Goal: Task Accomplishment & Management: Manage account settings

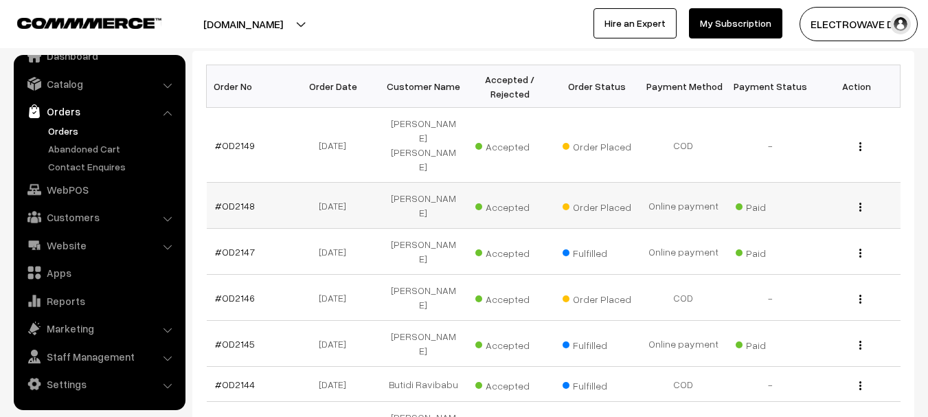
scroll to position [249, 0]
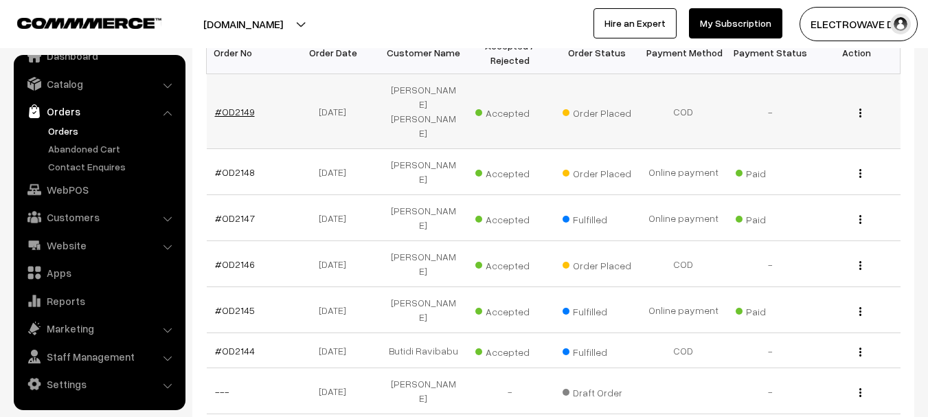
click at [240, 106] on link "#OD2149" at bounding box center [235, 112] width 40 height 12
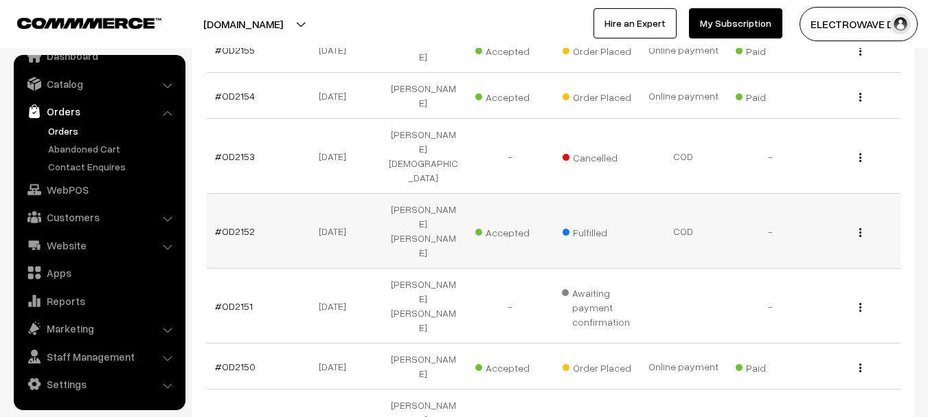
scroll to position [317, 0]
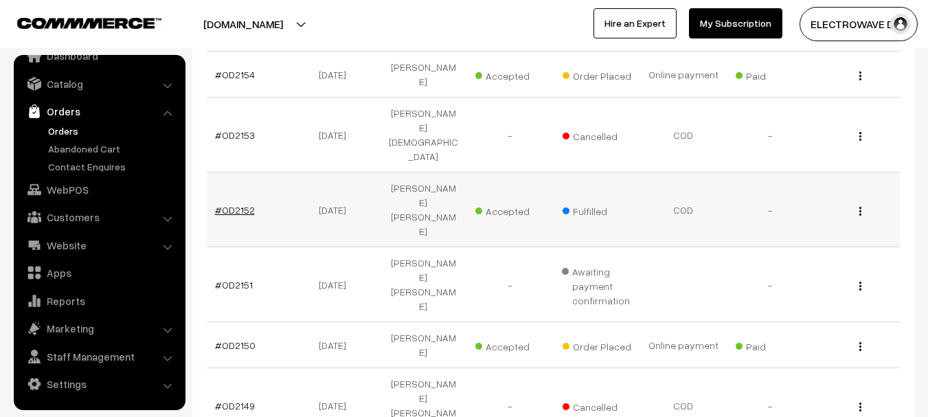
click at [227, 204] on link "#OD2152" at bounding box center [235, 210] width 40 height 12
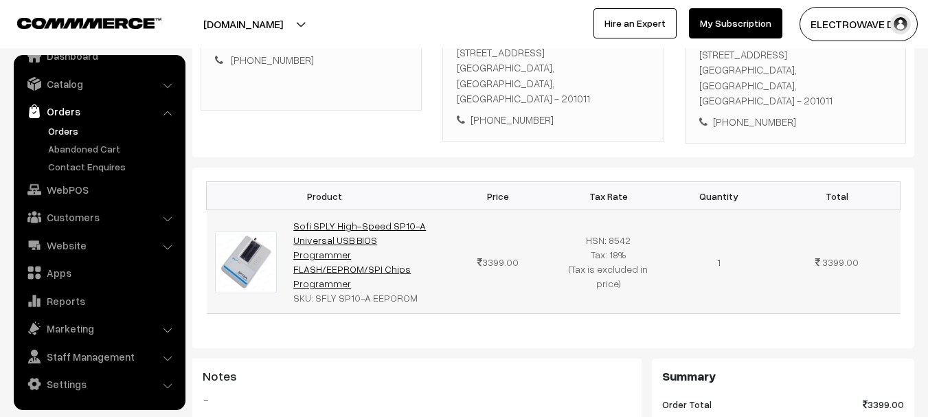
scroll to position [275, 0]
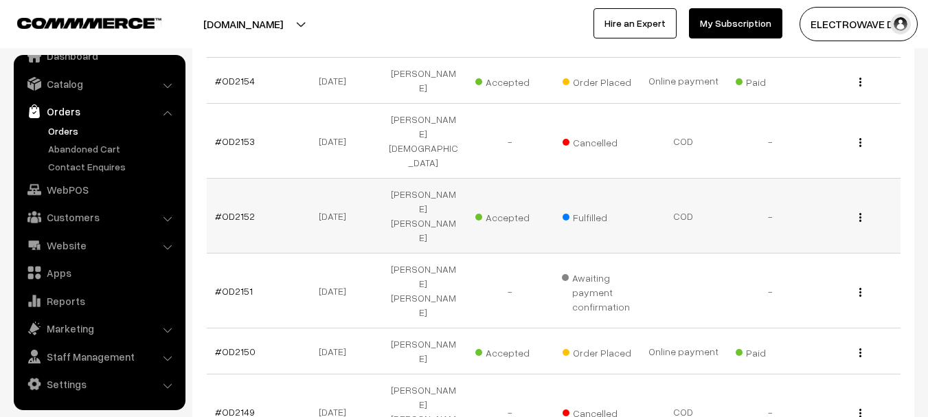
scroll to position [317, 0]
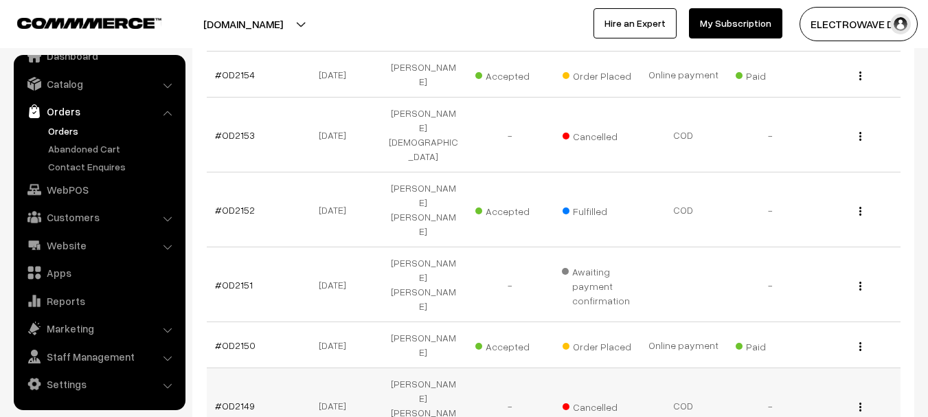
drag, startPoint x: 666, startPoint y: 294, endPoint x: 652, endPoint y: 294, distance: 13.7
click at [652, 368] on td "COD" at bounding box center [683, 405] width 87 height 75
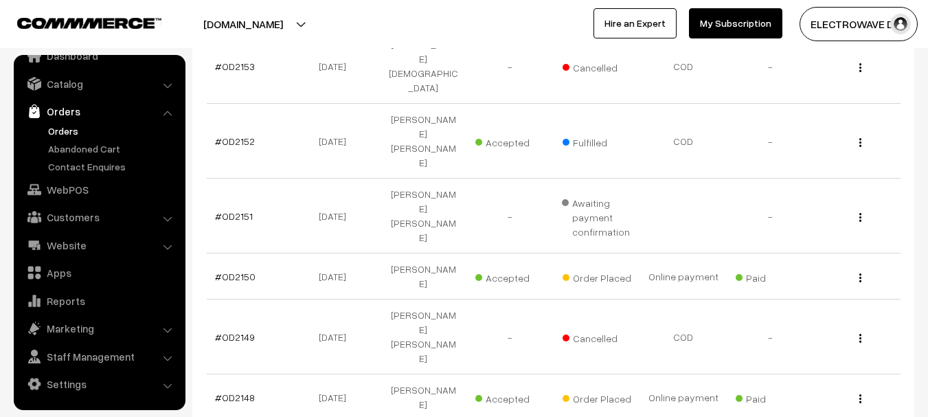
scroll to position [455, 0]
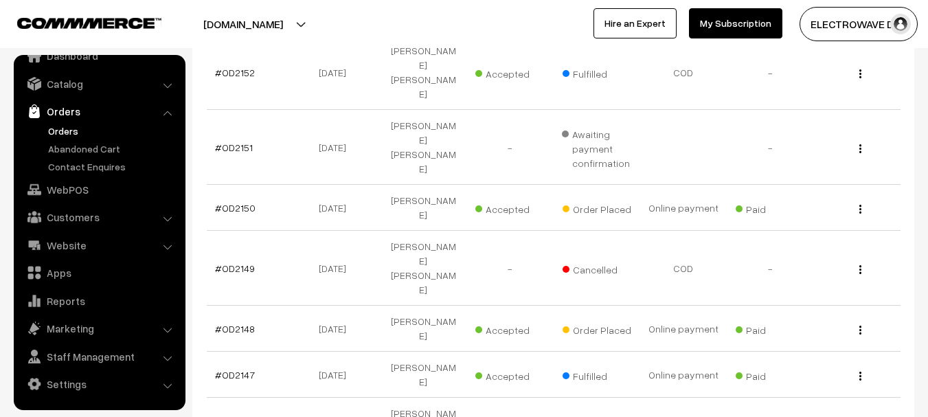
drag, startPoint x: 237, startPoint y: 356, endPoint x: 304, endPoint y: 345, distance: 68.3
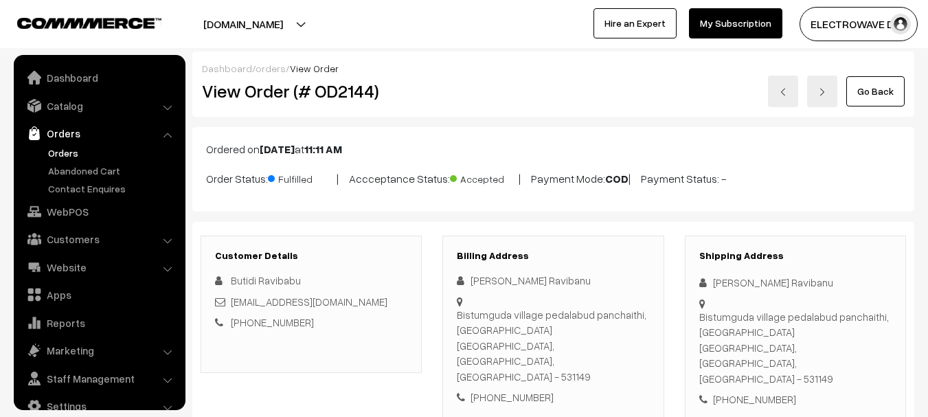
scroll to position [412, 0]
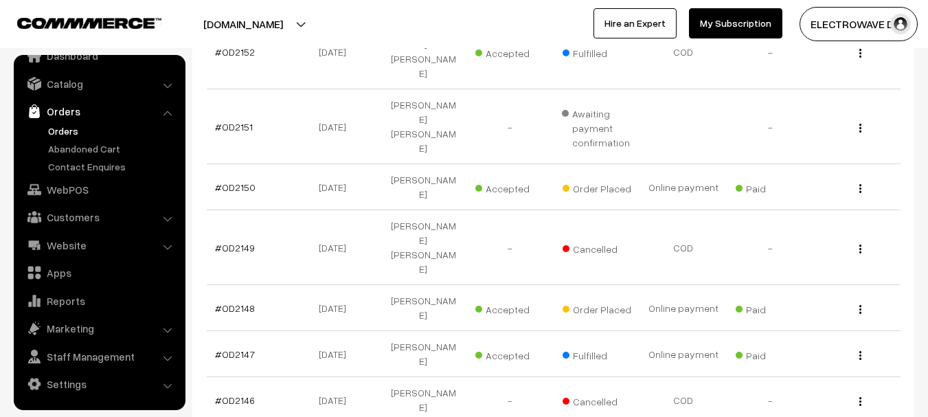
scroll to position [455, 0]
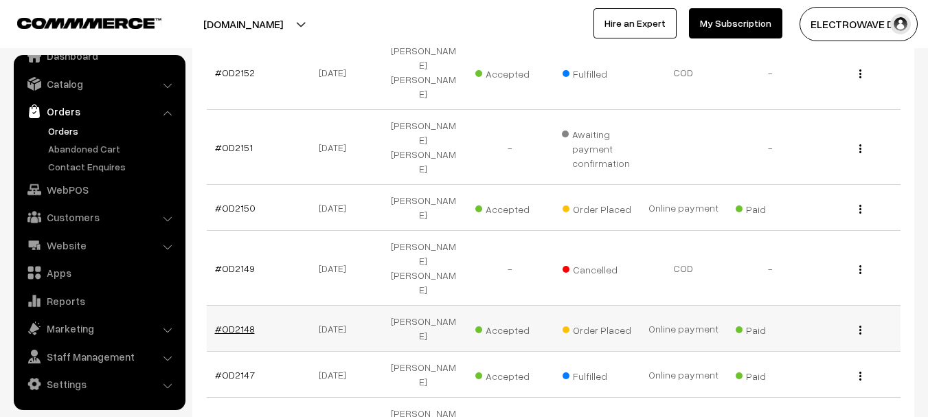
click at [235, 323] on link "#OD2148" at bounding box center [235, 329] width 40 height 12
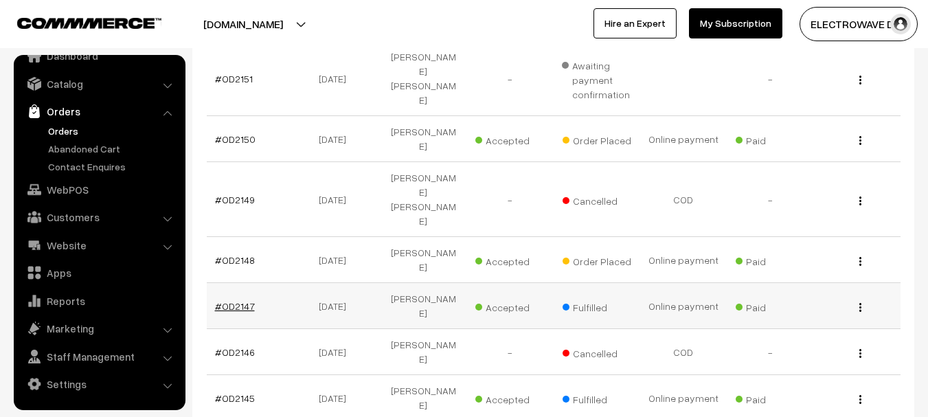
click at [229, 300] on link "#OD2147" at bounding box center [235, 306] width 40 height 12
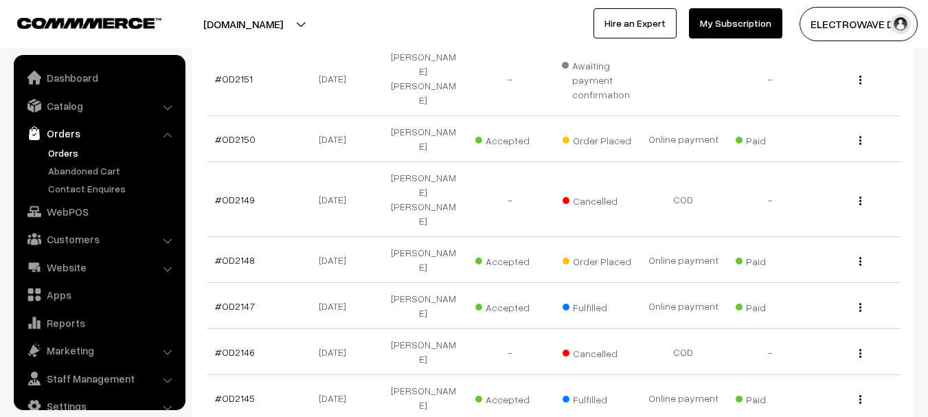
scroll to position [22, 0]
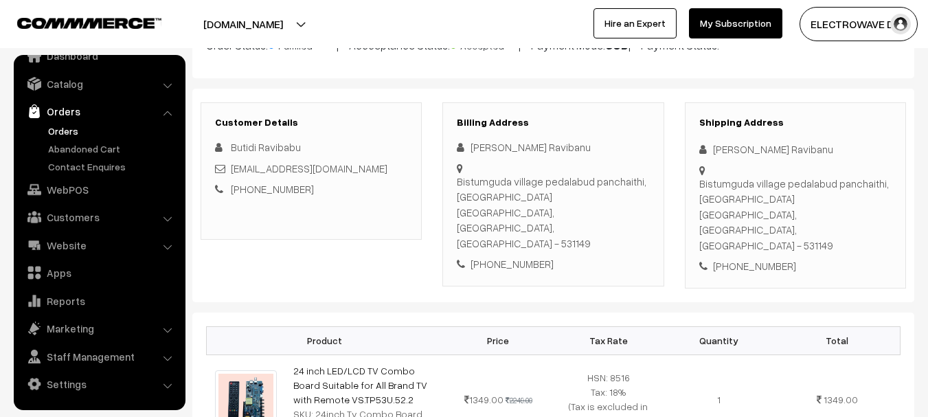
scroll to position [206, 0]
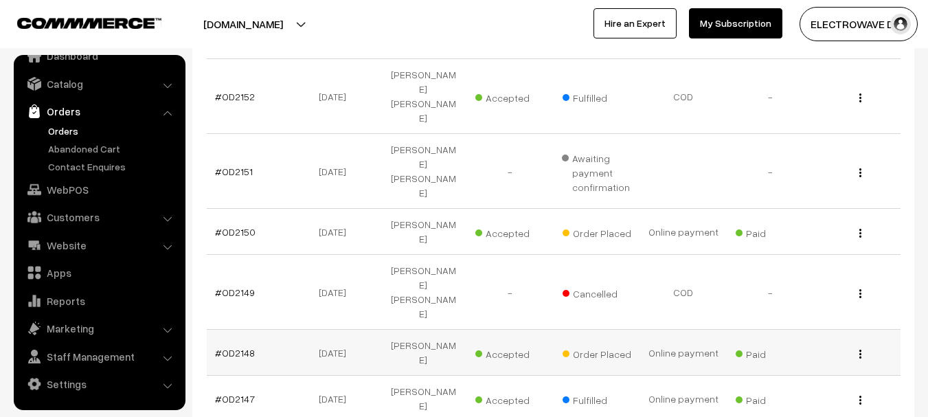
scroll to position [455, 0]
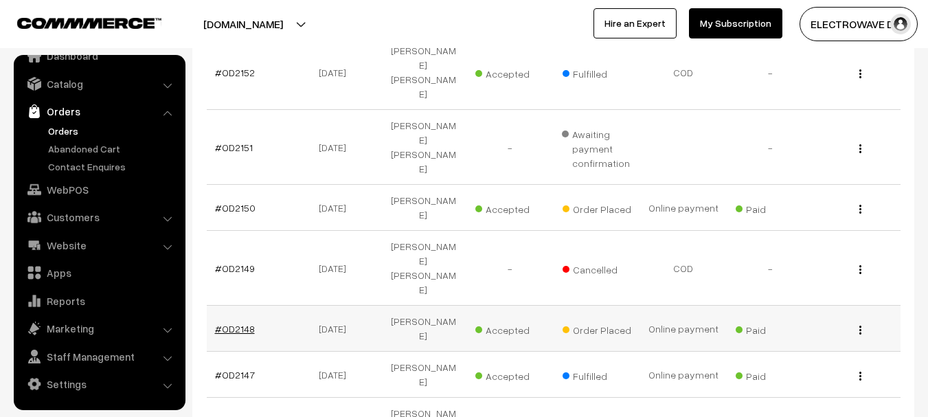
click at [245, 323] on link "#OD2148" at bounding box center [235, 329] width 40 height 12
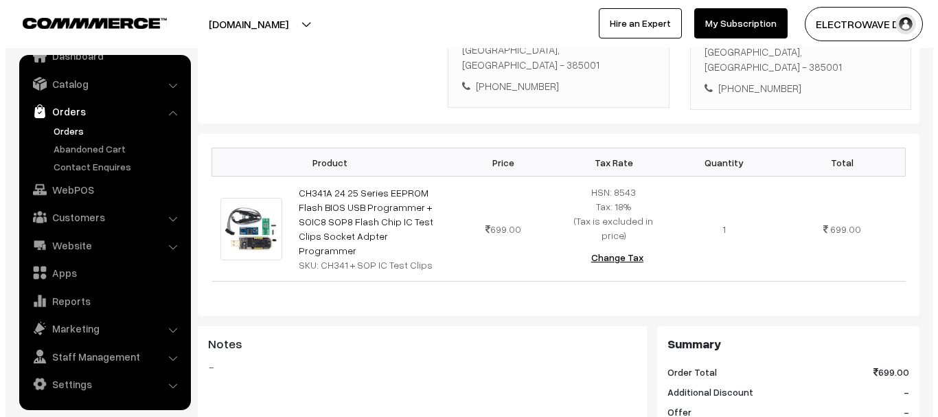
scroll to position [618, 0]
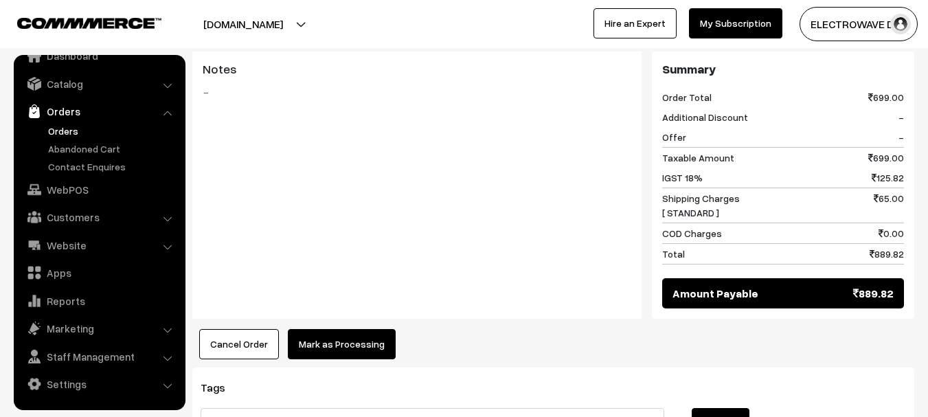
click at [323, 329] on button "Mark as Processing" at bounding box center [342, 344] width 108 height 30
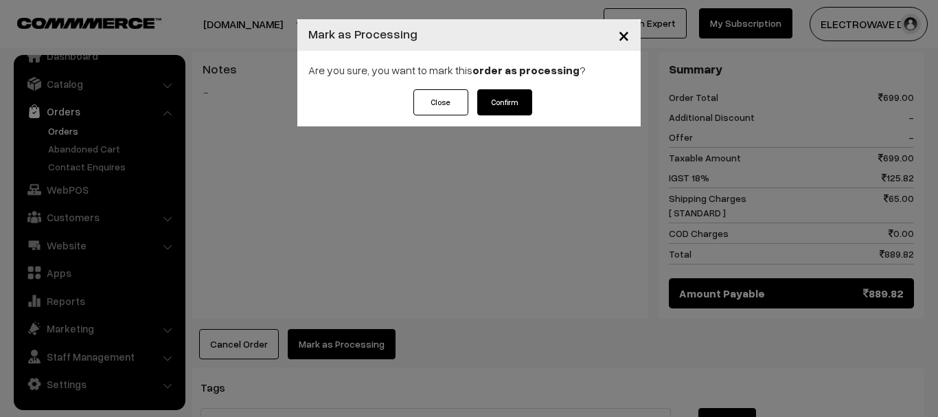
click at [522, 106] on button "Confirm" at bounding box center [504, 102] width 55 height 26
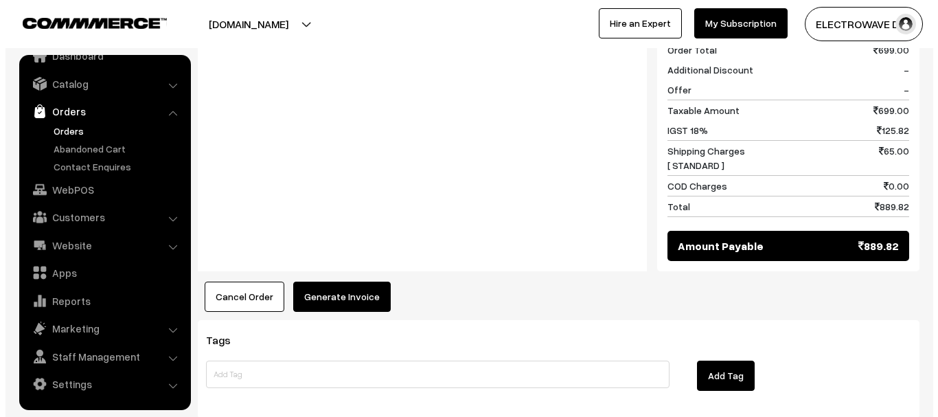
scroll to position [687, 0]
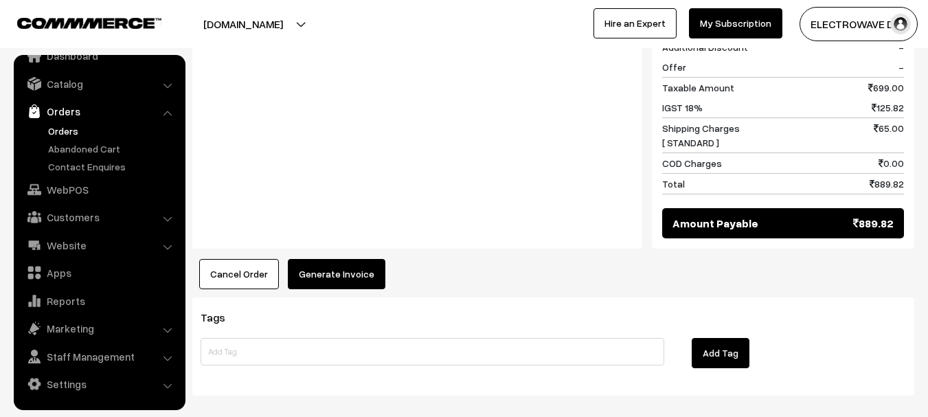
click at [347, 259] on button "Generate Invoice" at bounding box center [337, 274] width 98 height 30
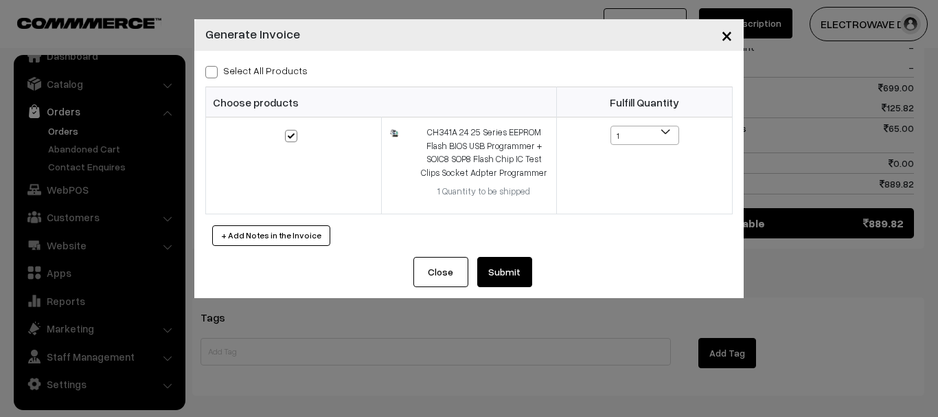
click at [515, 281] on button "Submit" at bounding box center [504, 272] width 55 height 30
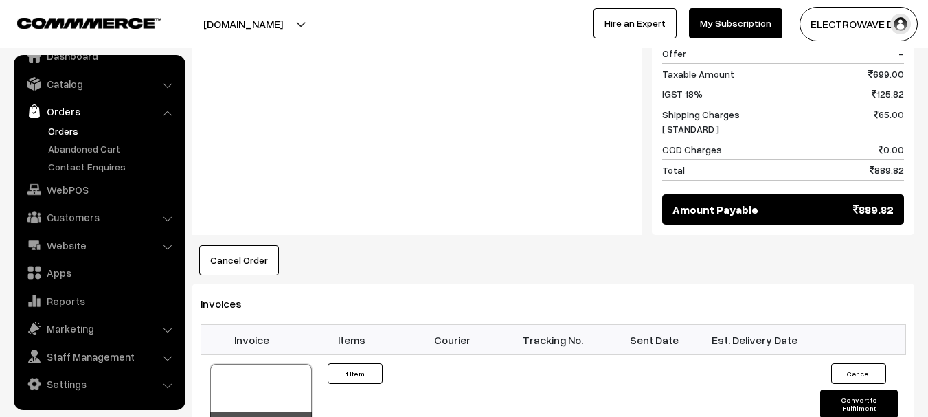
scroll to position [824, 0]
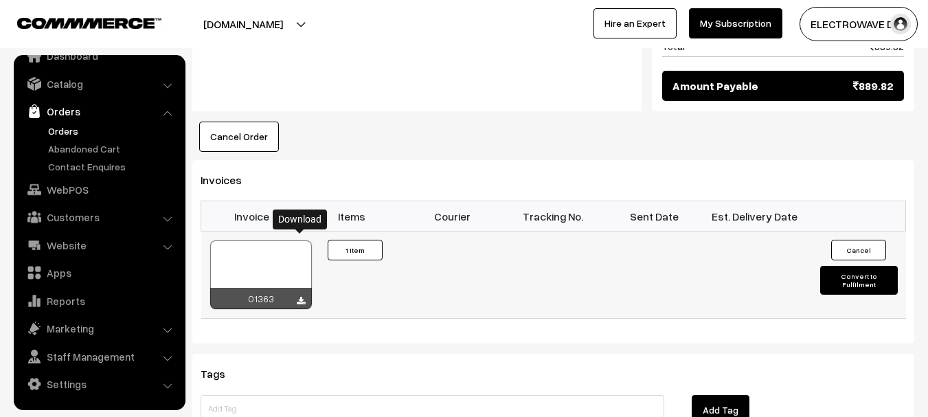
click at [299, 297] on icon at bounding box center [301, 301] width 8 height 9
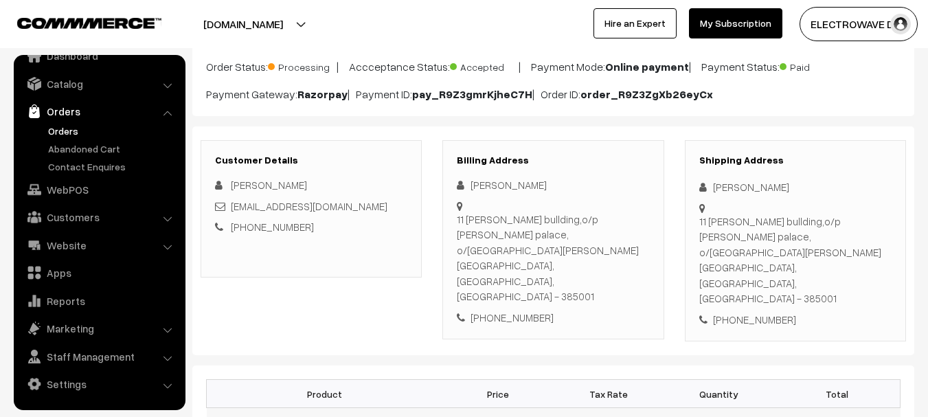
scroll to position [0, 0]
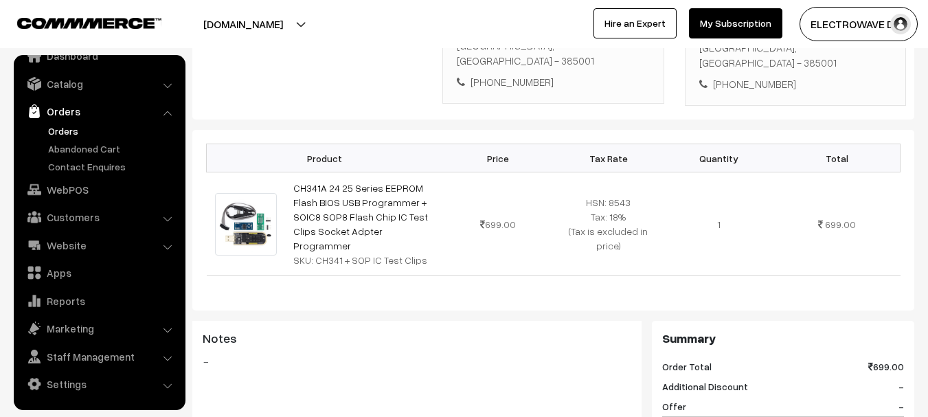
scroll to position [343, 0]
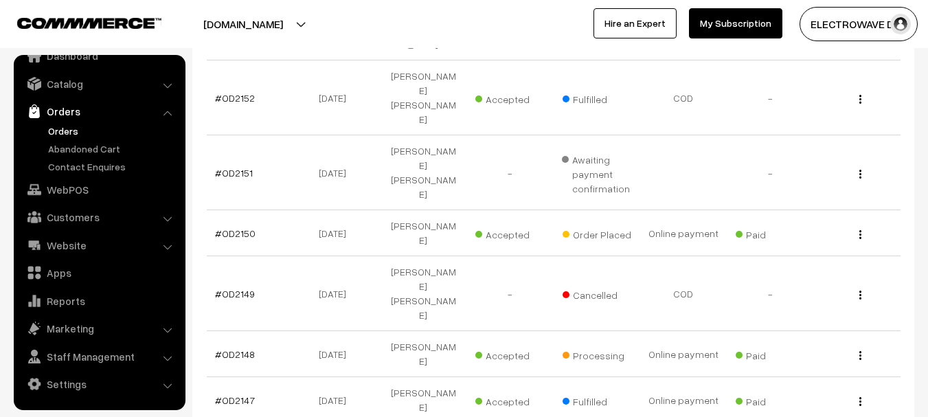
scroll to position [426, 0]
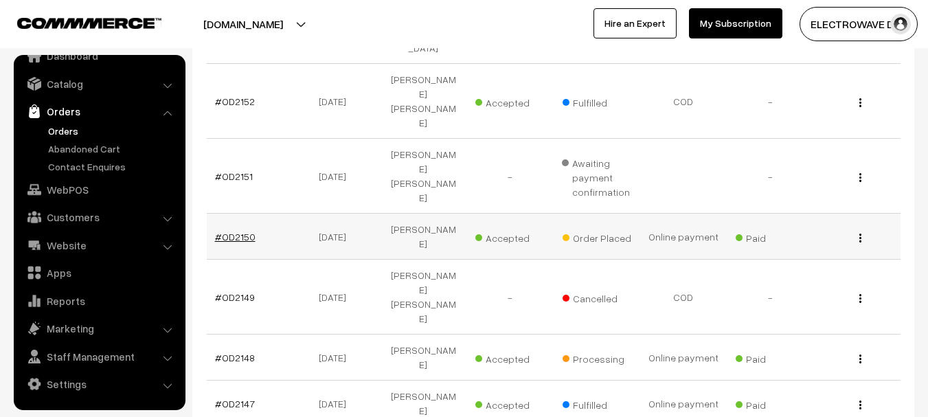
click at [242, 231] on link "#OD2150" at bounding box center [235, 237] width 41 height 12
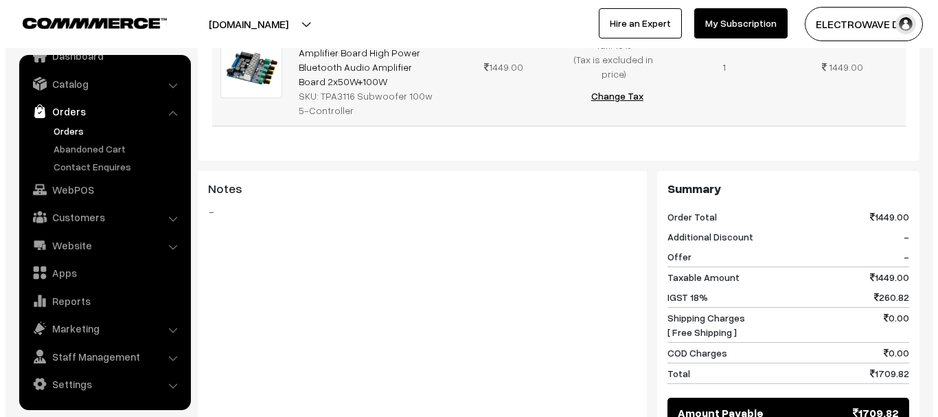
scroll to position [549, 0]
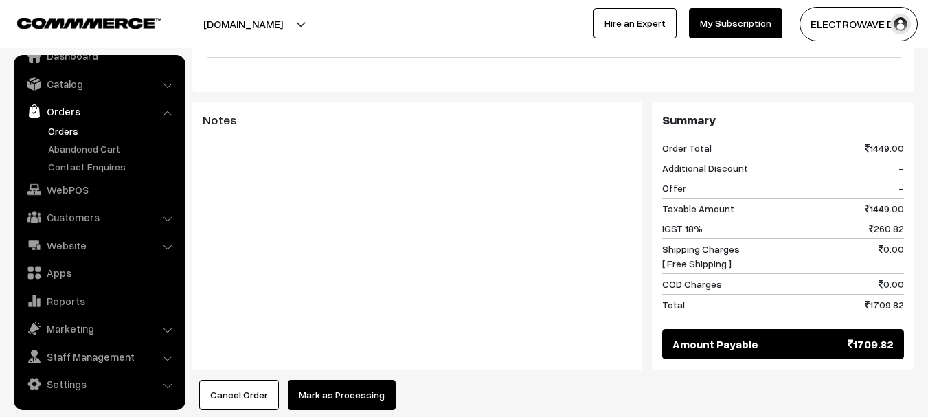
click at [360, 380] on button "Mark as Processing" at bounding box center [342, 395] width 108 height 30
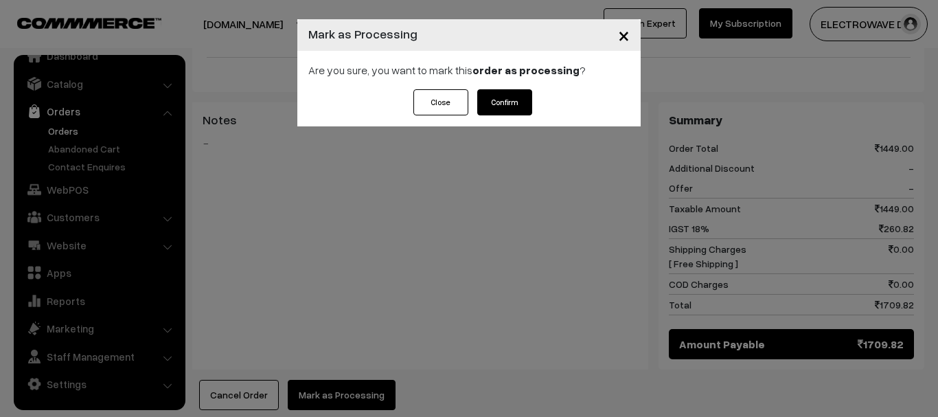
click at [509, 105] on button "Confirm" at bounding box center [504, 102] width 55 height 26
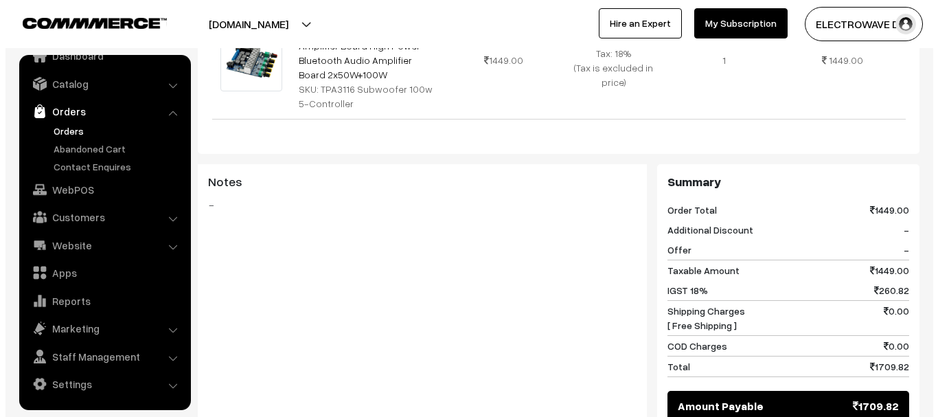
scroll to position [618, 0]
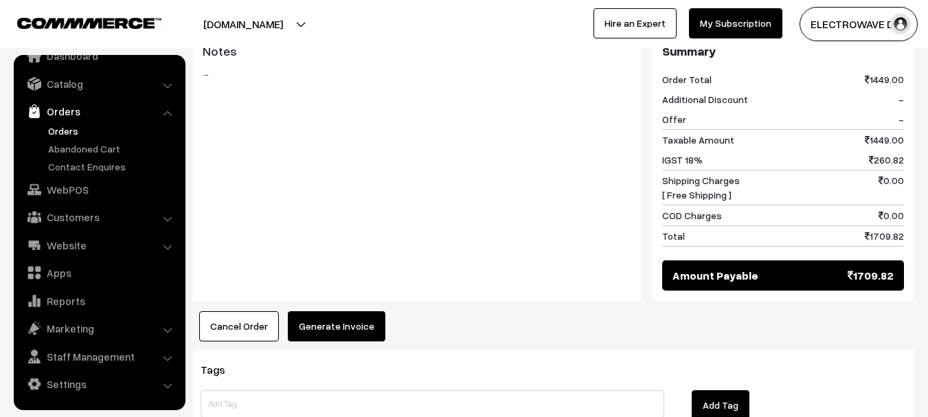
click at [365, 311] on button "Generate Invoice" at bounding box center [337, 326] width 98 height 30
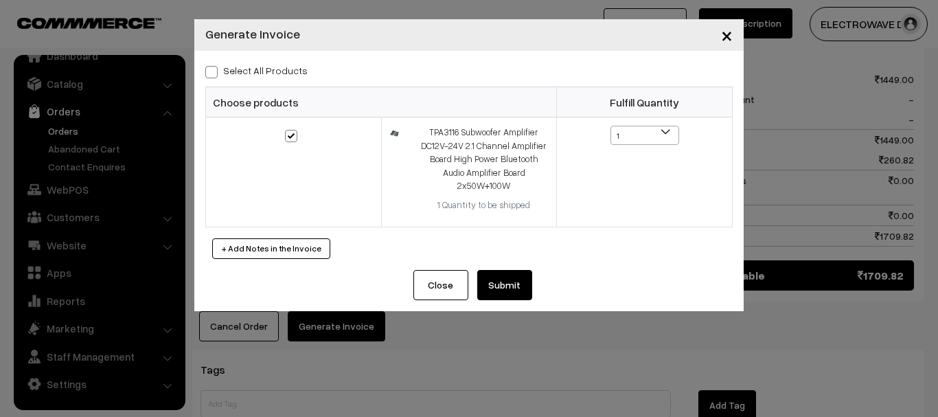
click at [518, 270] on button "Submit" at bounding box center [504, 285] width 55 height 30
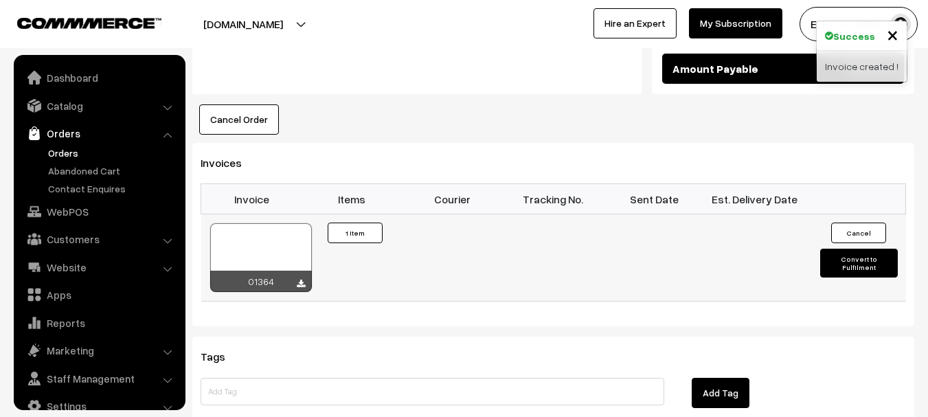
scroll to position [22, 0]
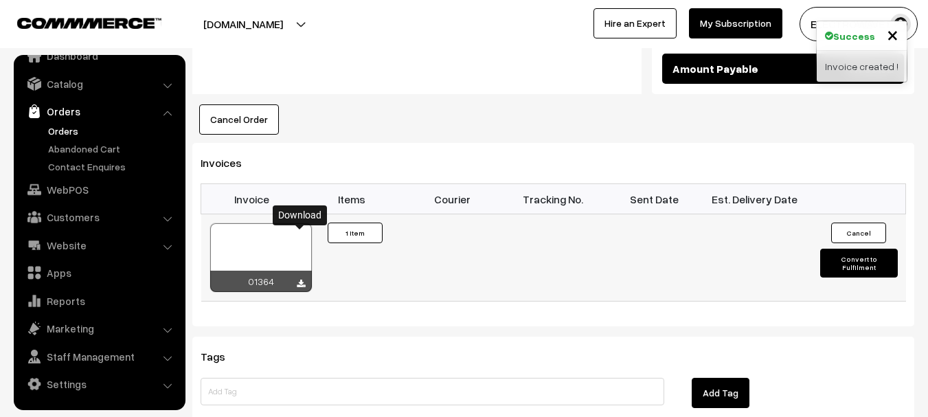
click at [299, 279] on icon at bounding box center [301, 283] width 8 height 9
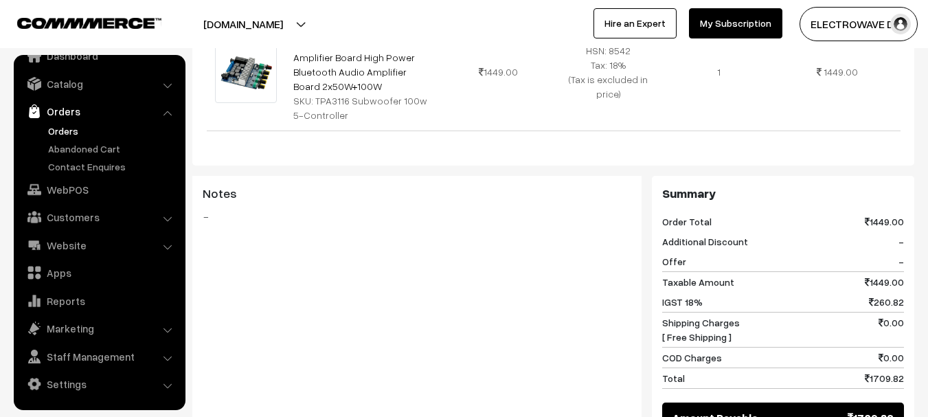
scroll to position [412, 0]
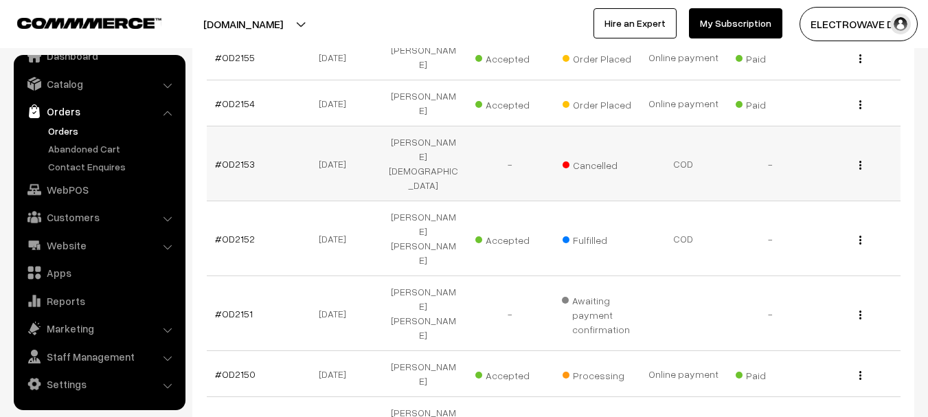
scroll to position [220, 0]
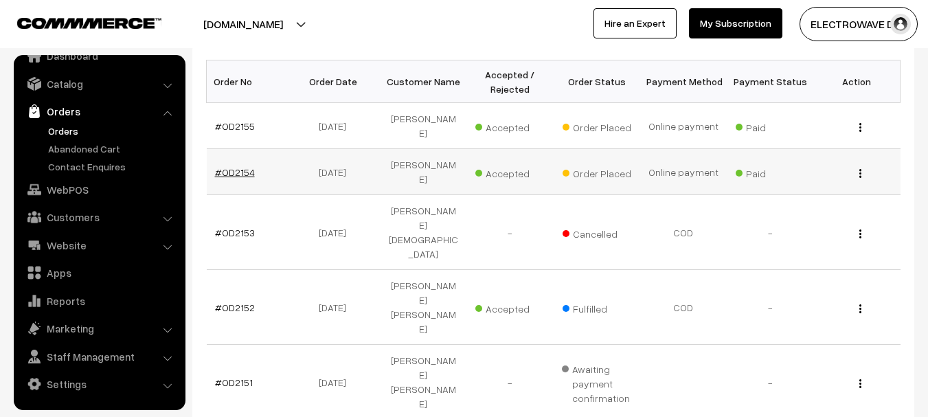
click at [247, 166] on link "#OD2154" at bounding box center [235, 172] width 40 height 12
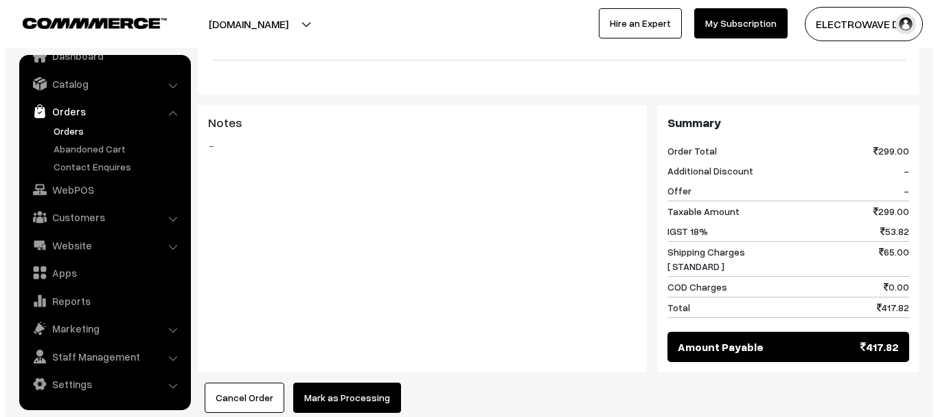
scroll to position [618, 0]
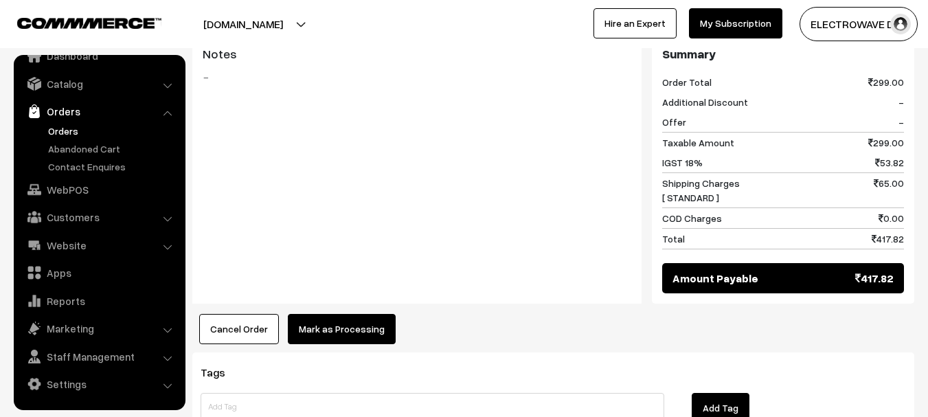
click at [324, 314] on button "Mark as Processing" at bounding box center [342, 329] width 108 height 30
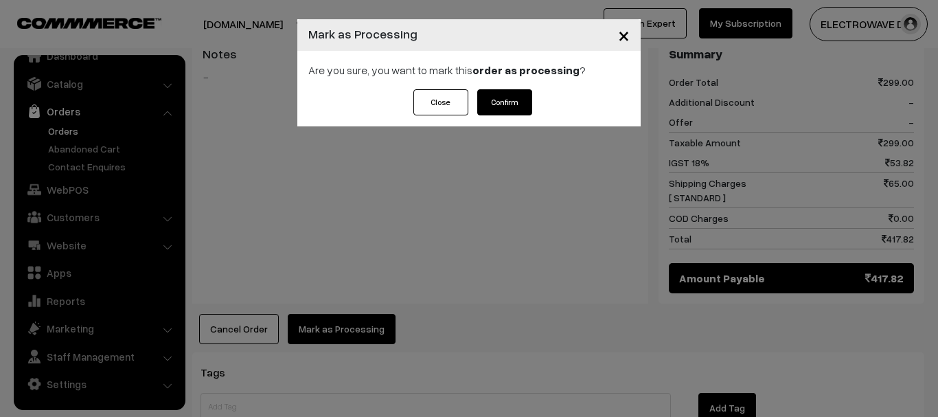
click at [509, 95] on button "Confirm" at bounding box center [504, 102] width 55 height 26
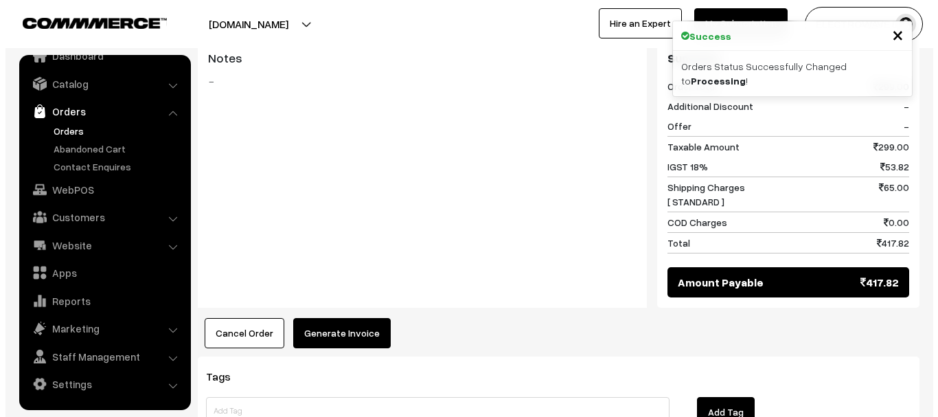
scroll to position [618, 0]
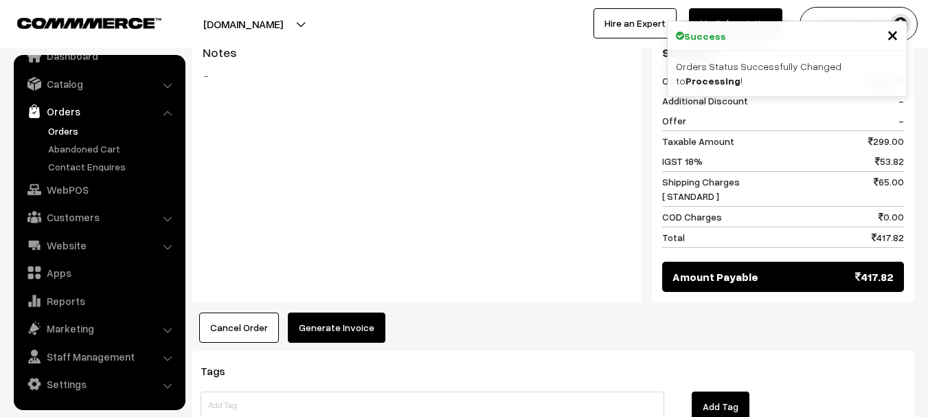
click at [314, 312] on button "Generate Invoice" at bounding box center [337, 327] width 98 height 30
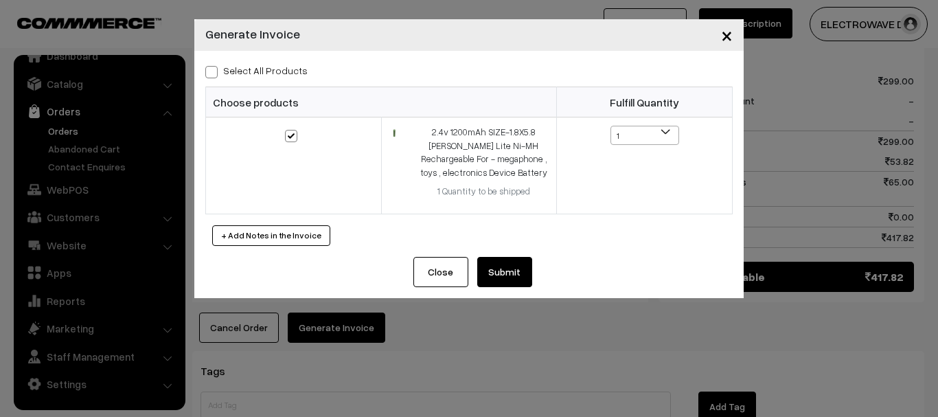
click at [516, 275] on button "Submit" at bounding box center [504, 272] width 55 height 30
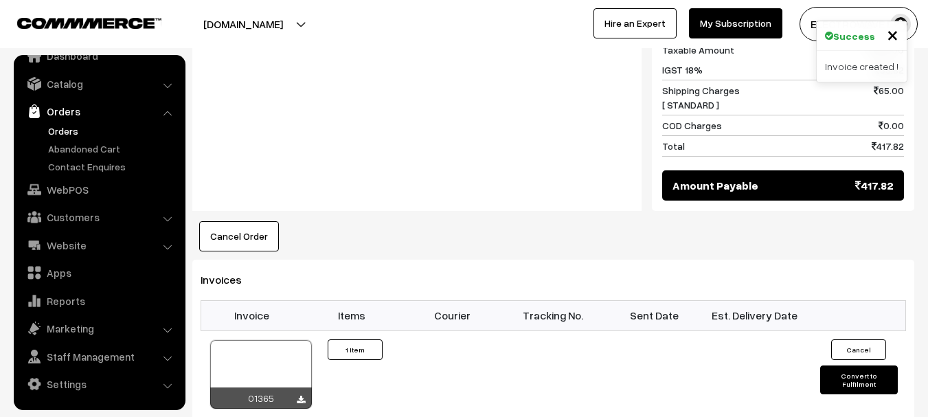
scroll to position [825, 0]
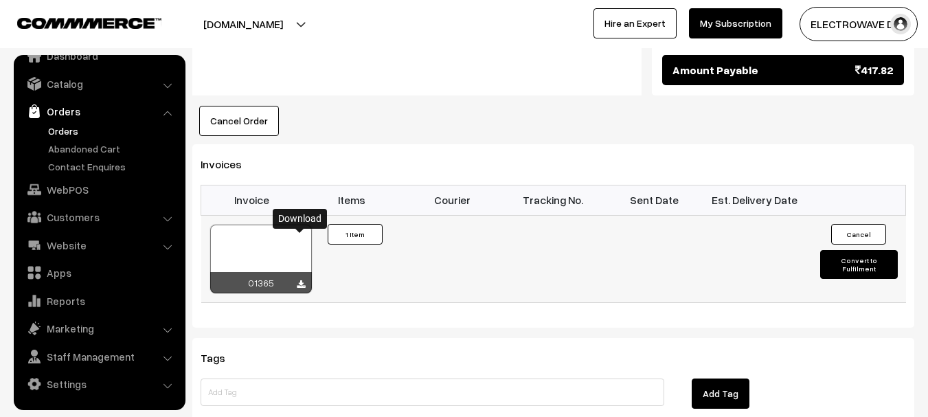
click at [298, 280] on icon at bounding box center [301, 284] width 8 height 9
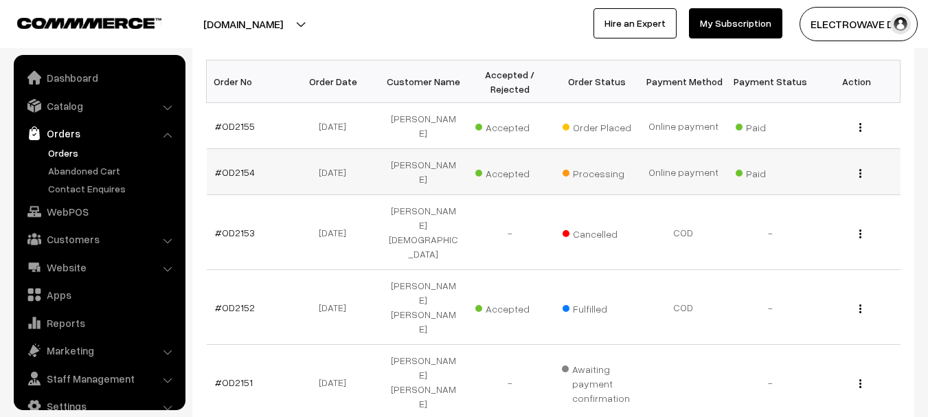
scroll to position [22, 0]
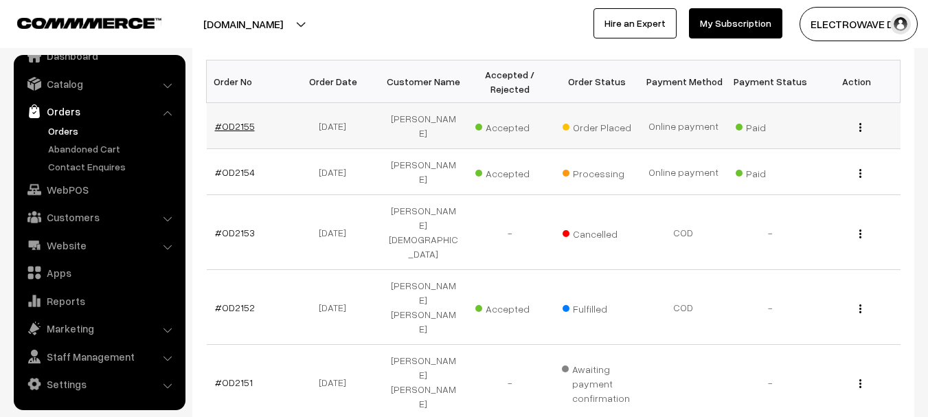
click at [238, 126] on link "#OD2155" at bounding box center [235, 126] width 40 height 12
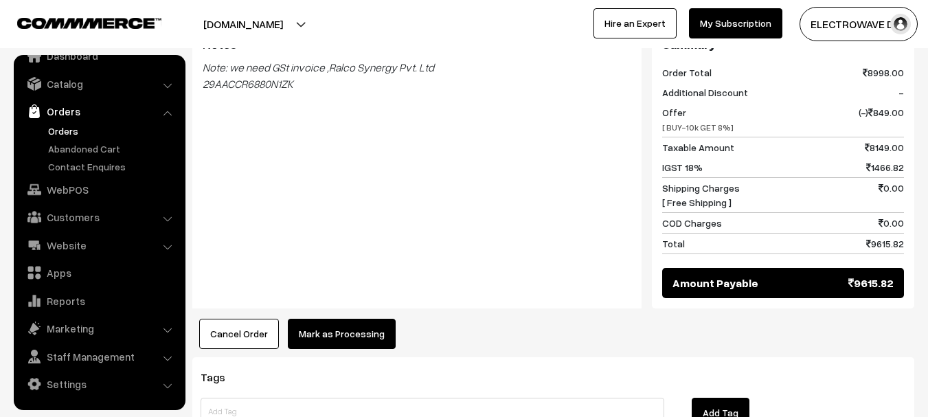
scroll to position [759, 0]
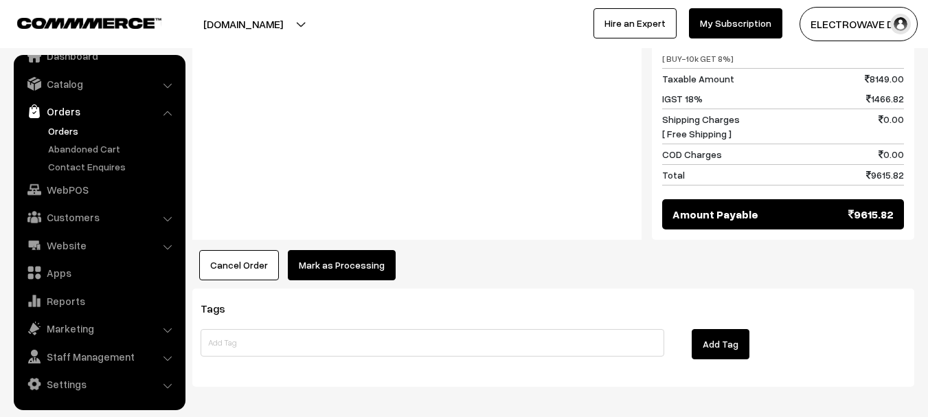
click at [359, 250] on button "Mark as Processing" at bounding box center [342, 265] width 108 height 30
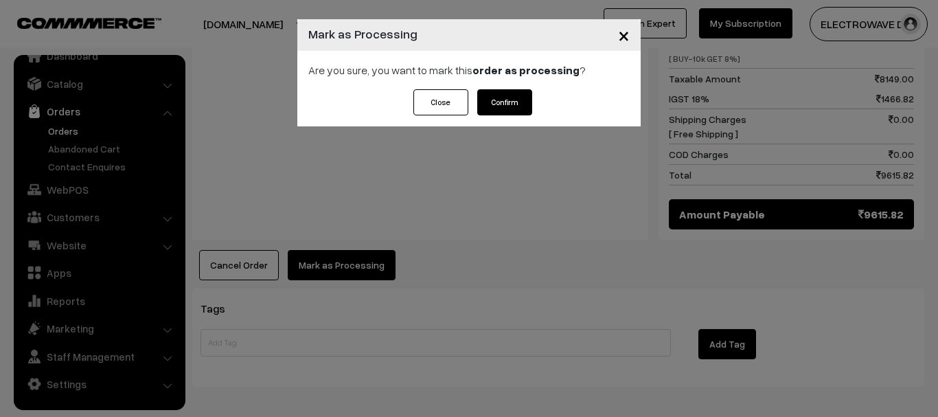
drag, startPoint x: 656, startPoint y: 181, endPoint x: 591, endPoint y: 161, distance: 67.5
click at [641, 177] on div "× Mark as Processing Are you sure, you want to mark this order as processing ? …" at bounding box center [469, 208] width 938 height 417
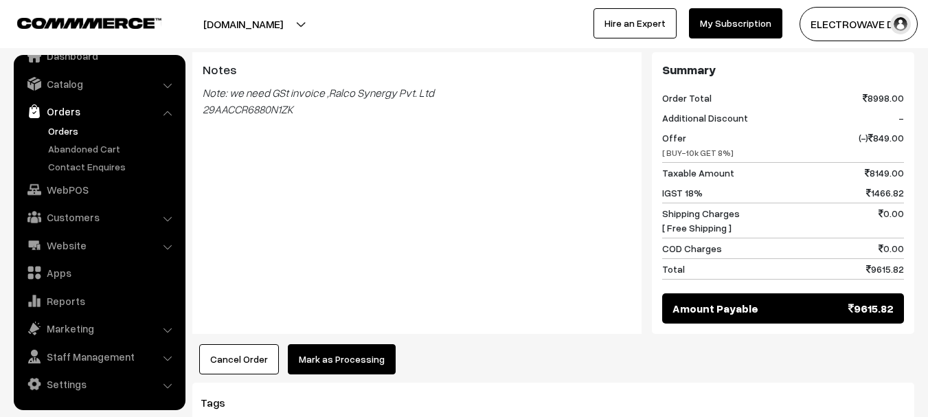
scroll to position [621, 0]
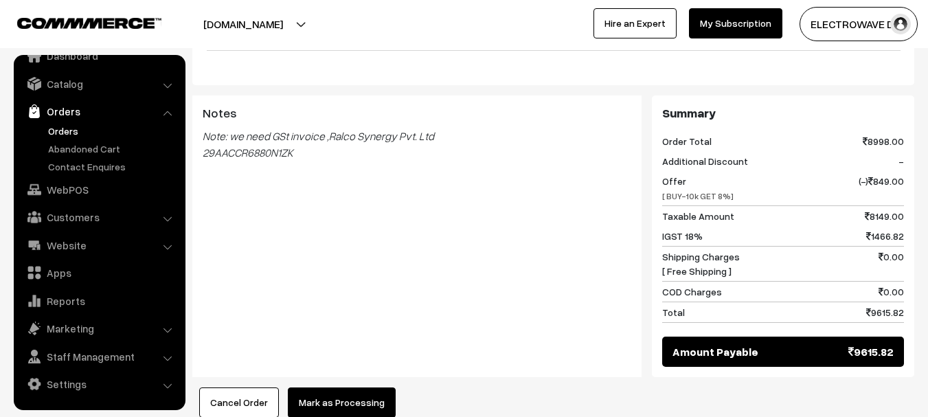
click at [358, 387] on button "Mark as Processing" at bounding box center [342, 402] width 108 height 30
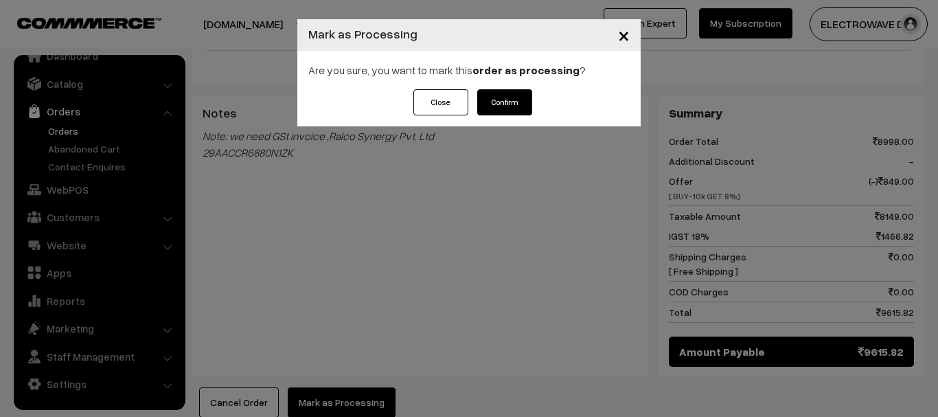
click at [447, 101] on button "Close" at bounding box center [440, 102] width 55 height 26
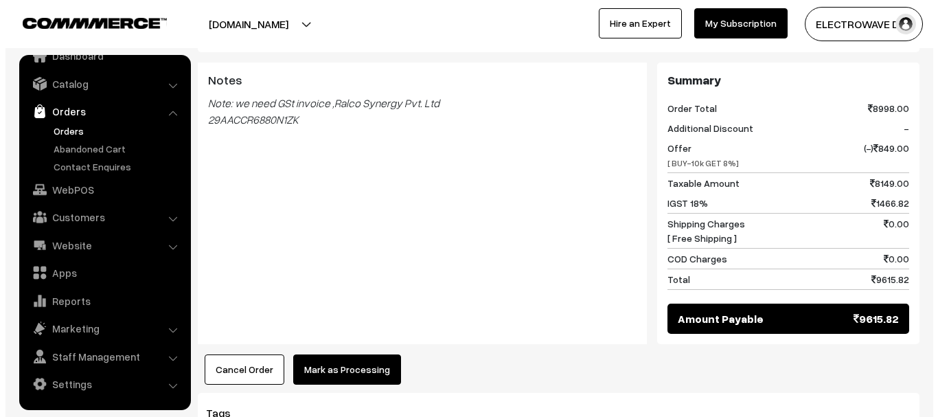
scroll to position [759, 0]
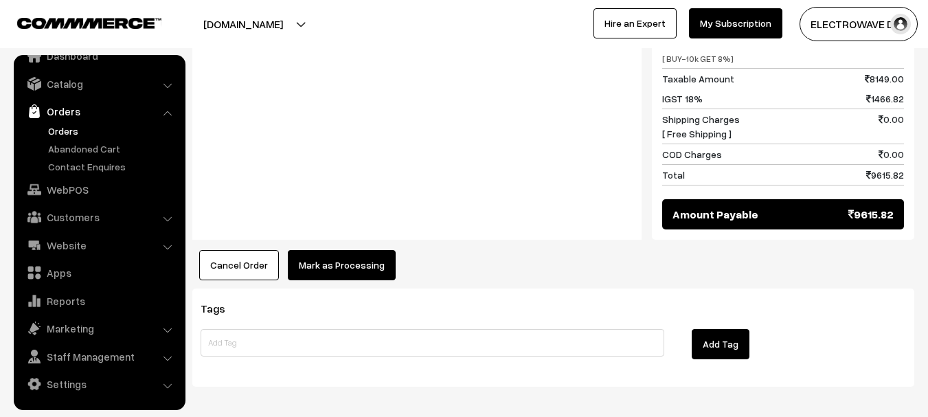
click at [355, 250] on button "Mark as Processing" at bounding box center [342, 265] width 108 height 30
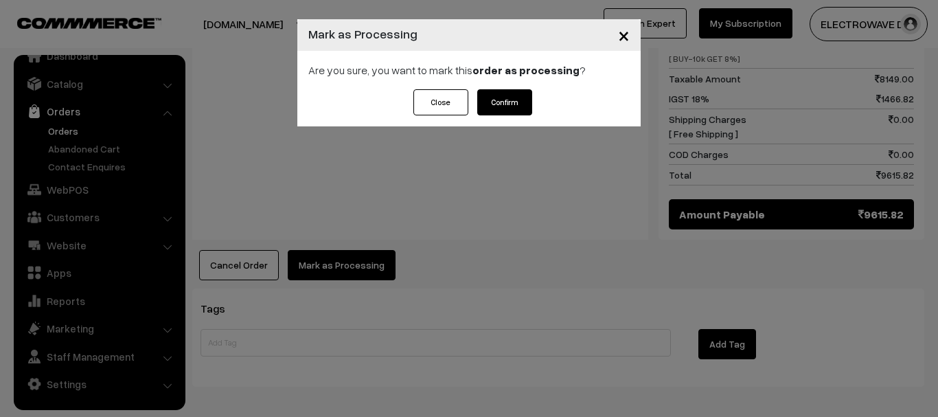
click at [502, 99] on button "Confirm" at bounding box center [504, 102] width 55 height 26
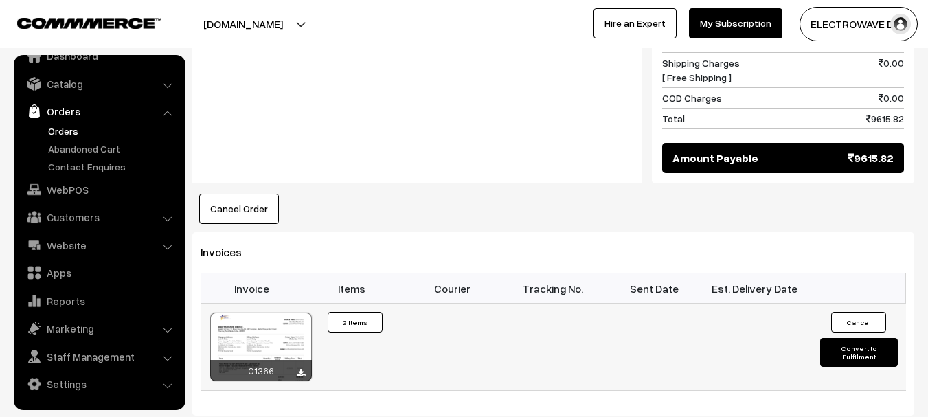
scroll to position [893, 0]
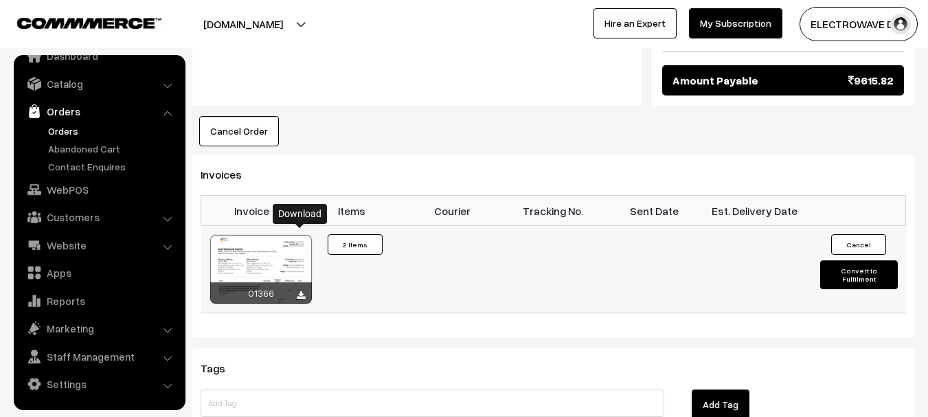
click at [303, 291] on icon at bounding box center [301, 295] width 8 height 9
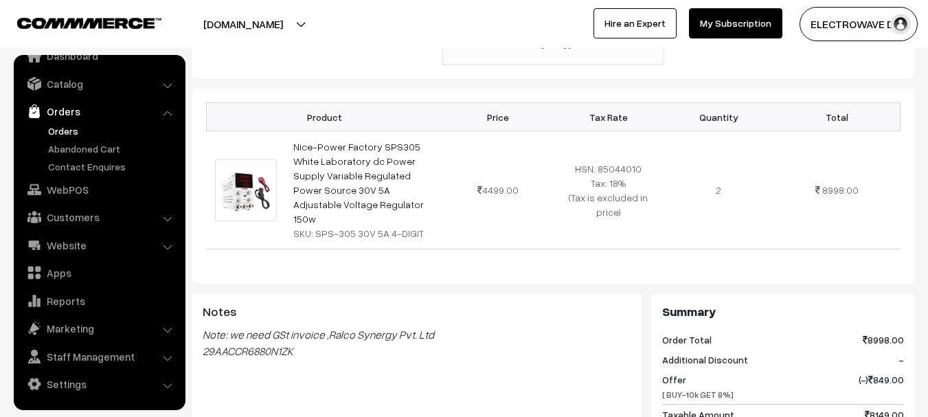
scroll to position [275, 0]
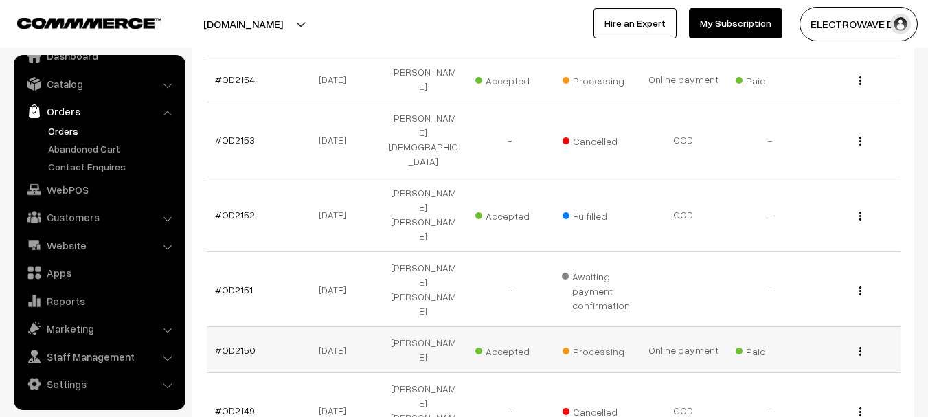
scroll to position [288, 0]
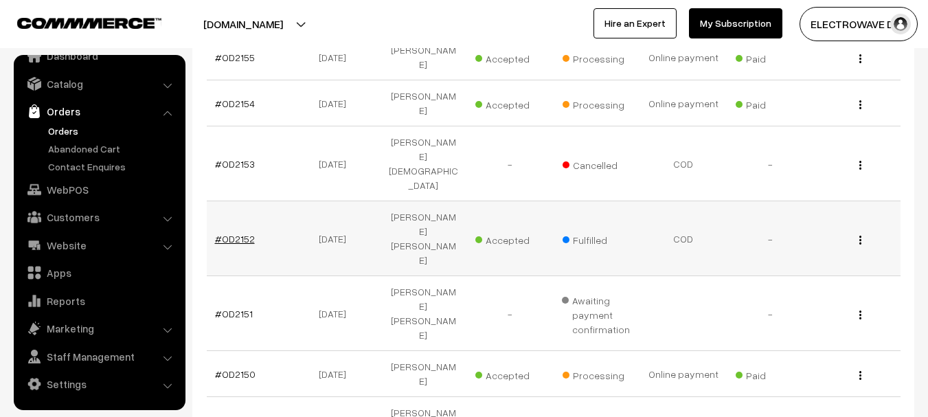
click at [250, 233] on link "#OD2152" at bounding box center [235, 239] width 40 height 12
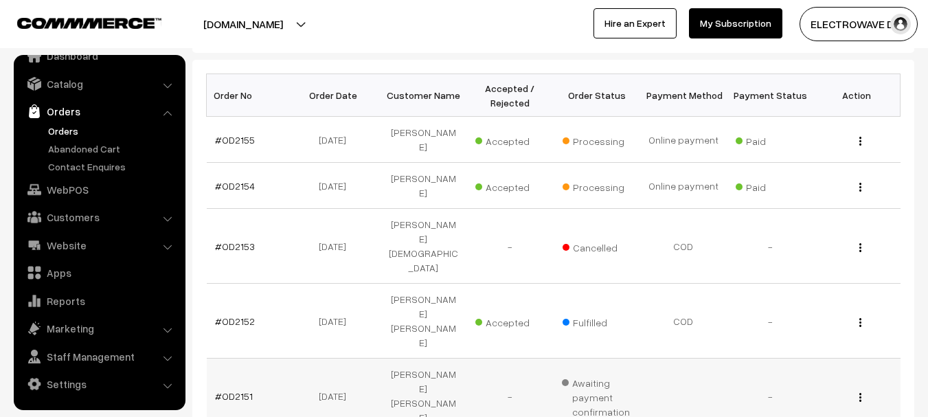
scroll to position [151, 0]
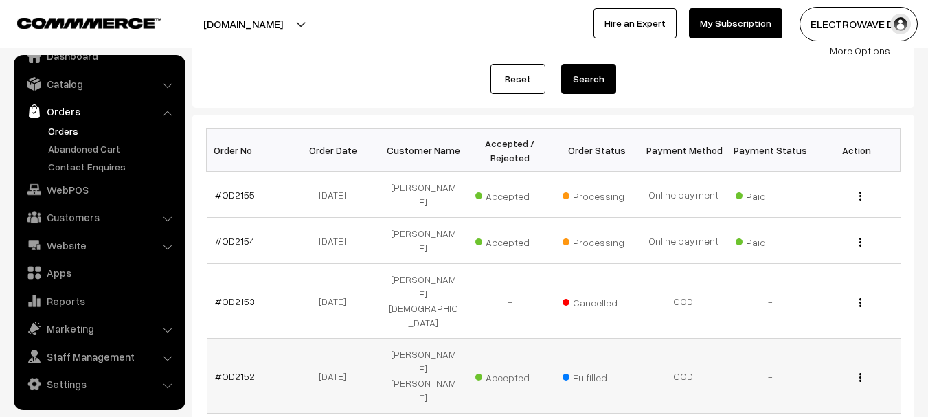
click at [238, 370] on link "#OD2152" at bounding box center [235, 376] width 40 height 12
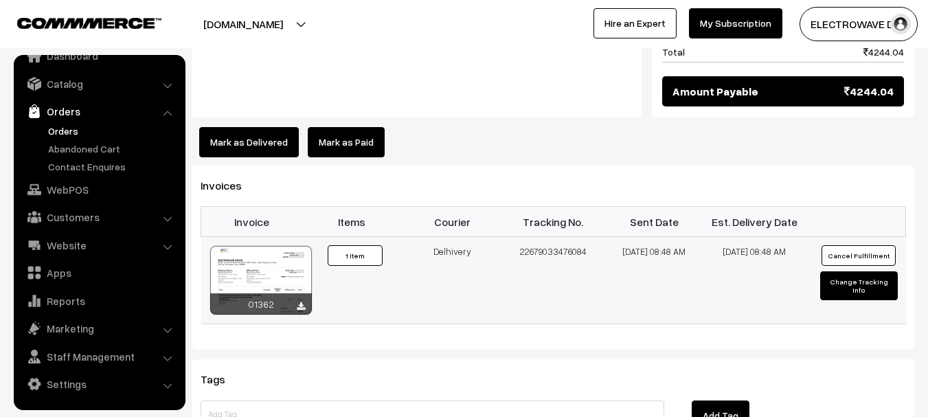
scroll to position [961, 0]
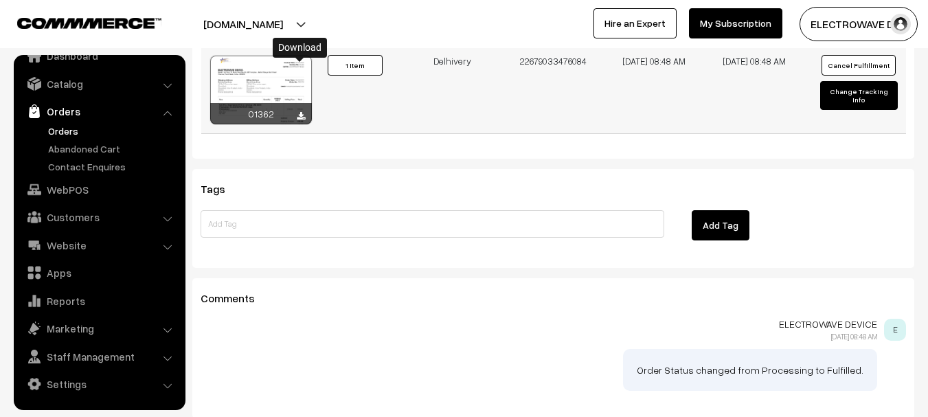
click at [302, 112] on icon at bounding box center [301, 116] width 8 height 9
